Goal: Information Seeking & Learning: Learn about a topic

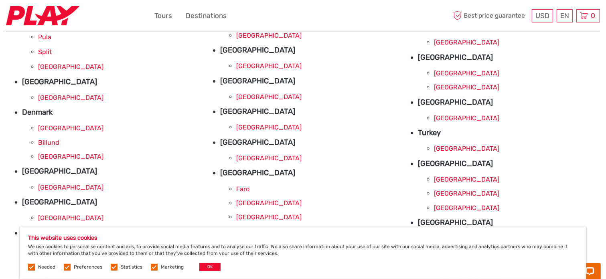
scroll to position [161, 0]
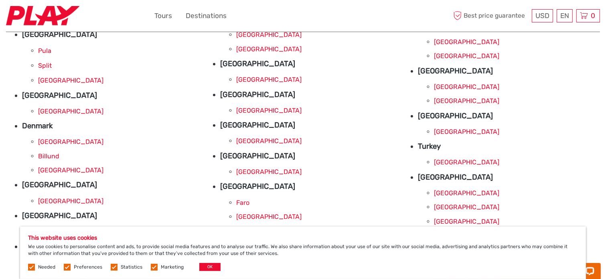
click at [250, 169] on link "[GEOGRAPHIC_DATA]" at bounding box center [268, 172] width 65 height 8
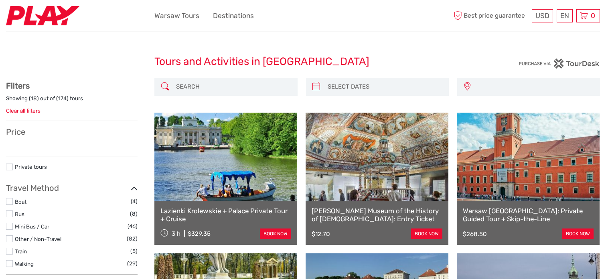
select select
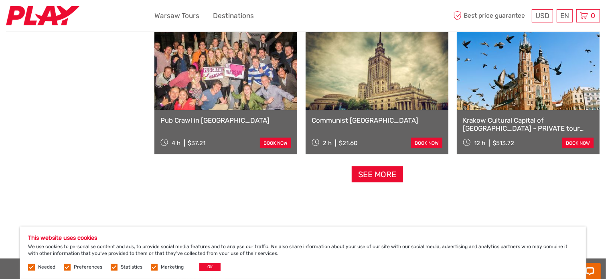
scroll to position [803, 0]
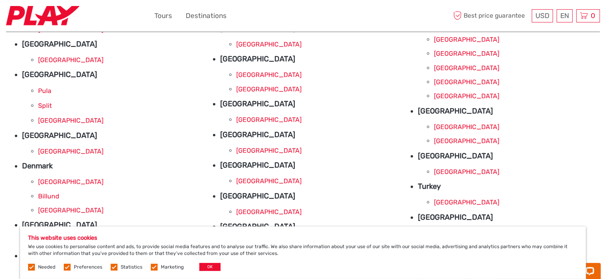
scroll to position [161, 0]
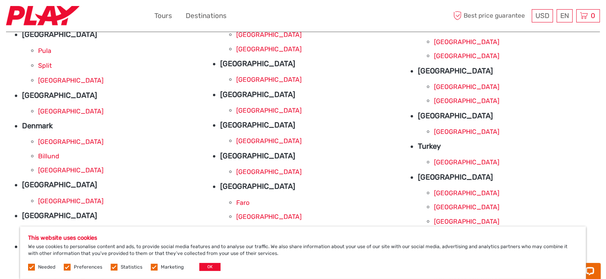
click at [51, 78] on link "[GEOGRAPHIC_DATA]" at bounding box center [70, 81] width 65 height 8
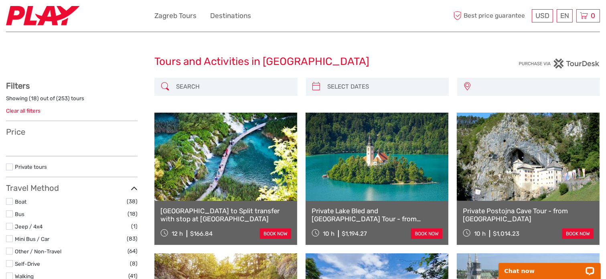
select select
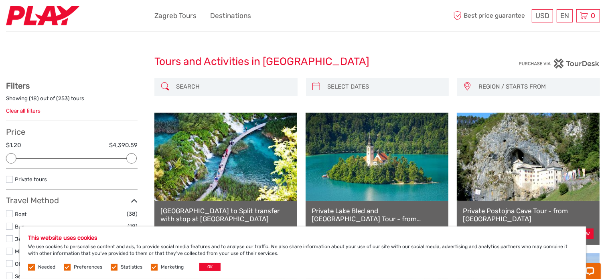
scroll to position [40, 0]
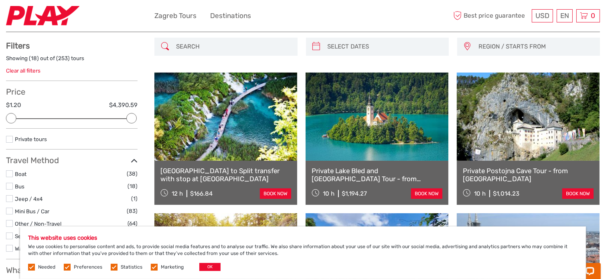
click at [130, 117] on div at bounding box center [131, 118] width 10 height 10
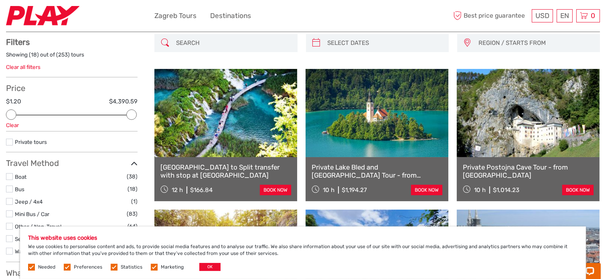
scroll to position [45, 0]
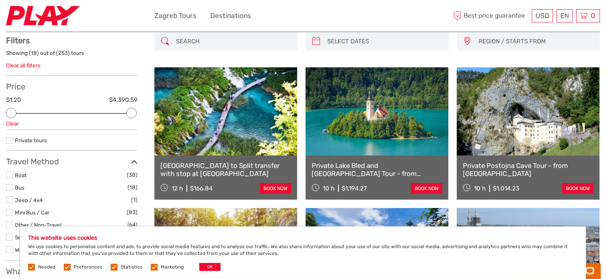
click at [12, 111] on div at bounding box center [11, 113] width 10 height 10
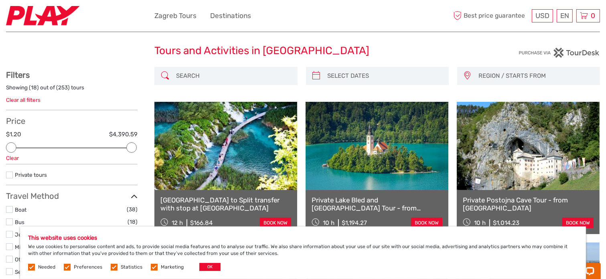
scroll to position [5, 0]
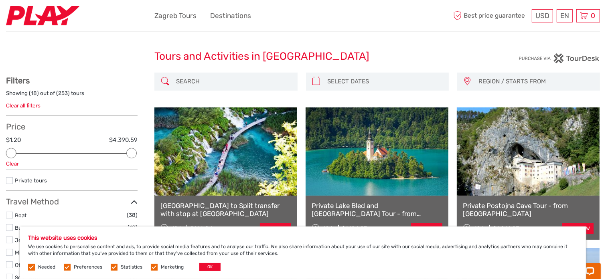
click at [506, 78] on span "REGION / STARTS FROM" at bounding box center [535, 81] width 121 height 13
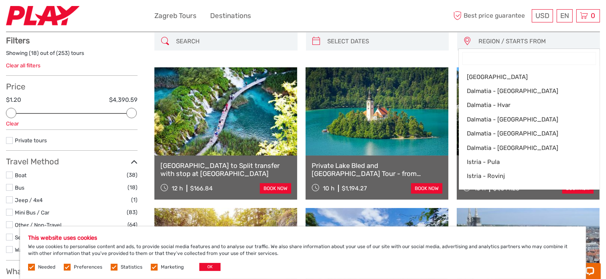
scroll to position [45, 0]
